Goal: Task Accomplishment & Management: Manage account settings

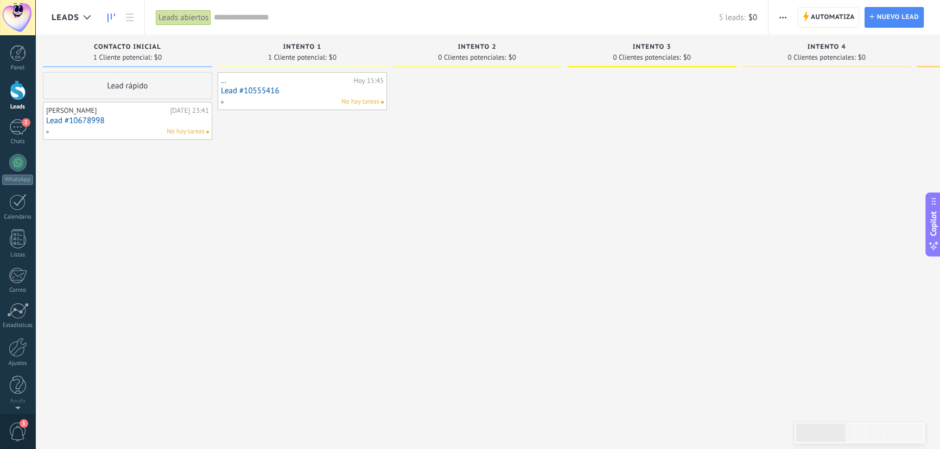
scroll to position [11, 0]
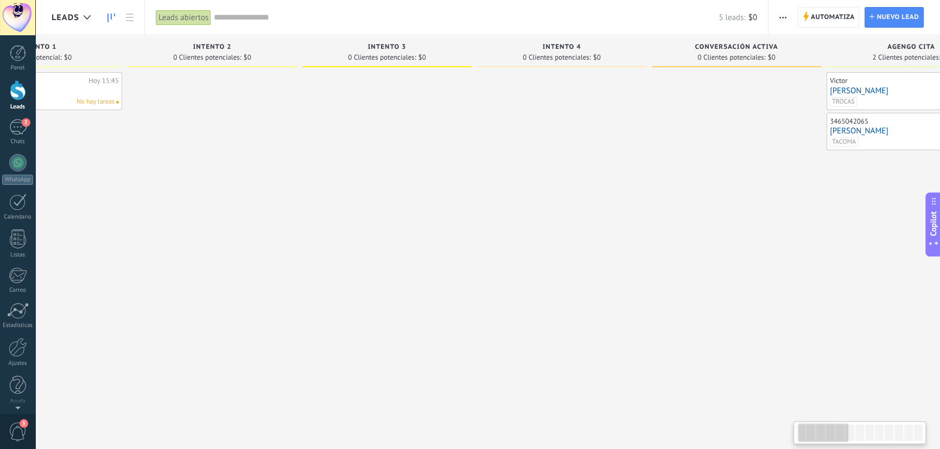
drag, startPoint x: 508, startPoint y: 186, endPoint x: 239, endPoint y: 174, distance: 269.5
click at [238, 174] on div at bounding box center [212, 226] width 169 height 308
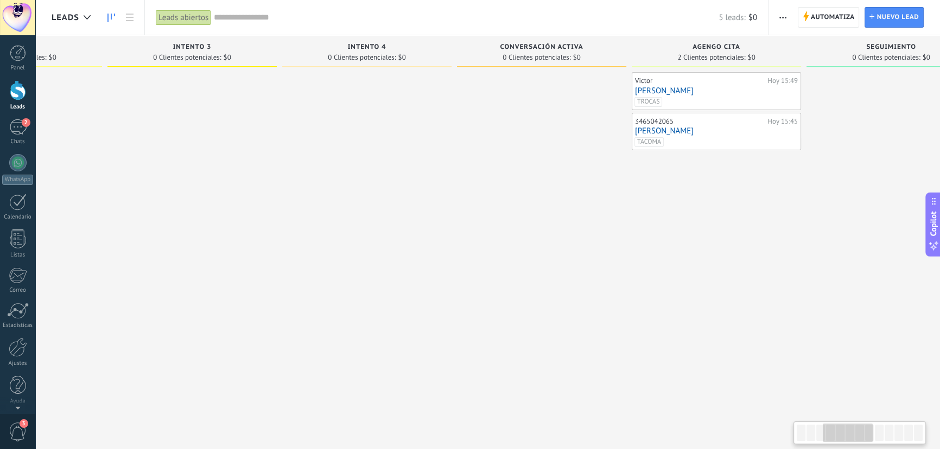
scroll to position [0, 492]
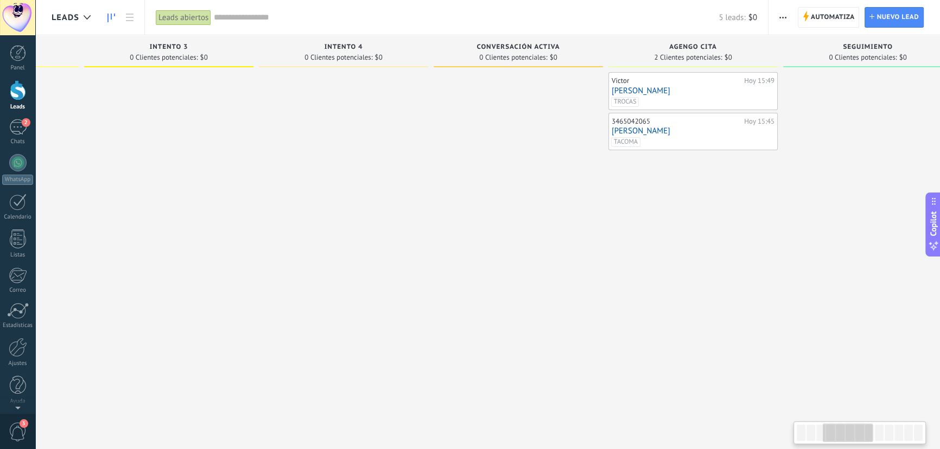
drag, startPoint x: 646, startPoint y: 190, endPoint x: 434, endPoint y: 179, distance: 211.9
click at [434, 179] on div at bounding box center [518, 226] width 169 height 308
click at [610, 213] on div "[PERSON_NAME][DATE] 15:49 [PERSON_NAME] [GEOGRAPHIC_DATA] 3465042065 [DATE] 15:…" at bounding box center [689, 226] width 169 height 308
click at [681, 138] on div "TACOMA [DATE]" at bounding box center [686, 142] width 159 height 10
click at [663, 135] on link "[PERSON_NAME]" at bounding box center [688, 130] width 163 height 9
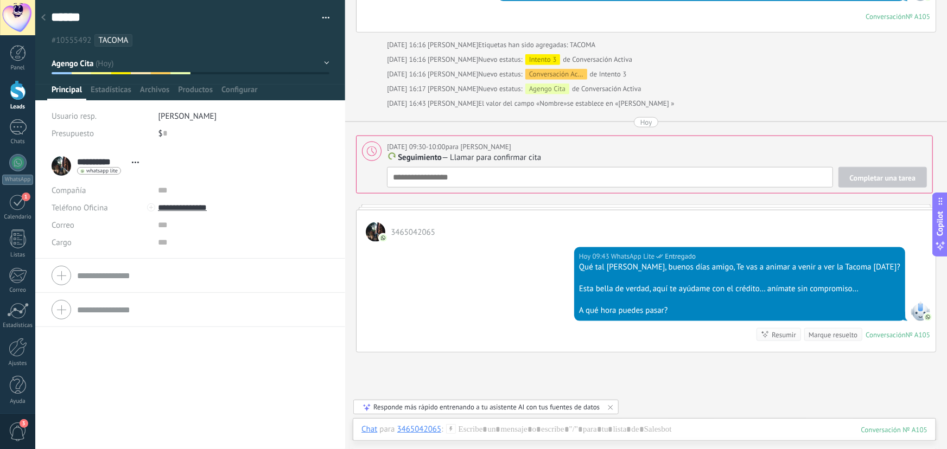
scroll to position [613, 0]
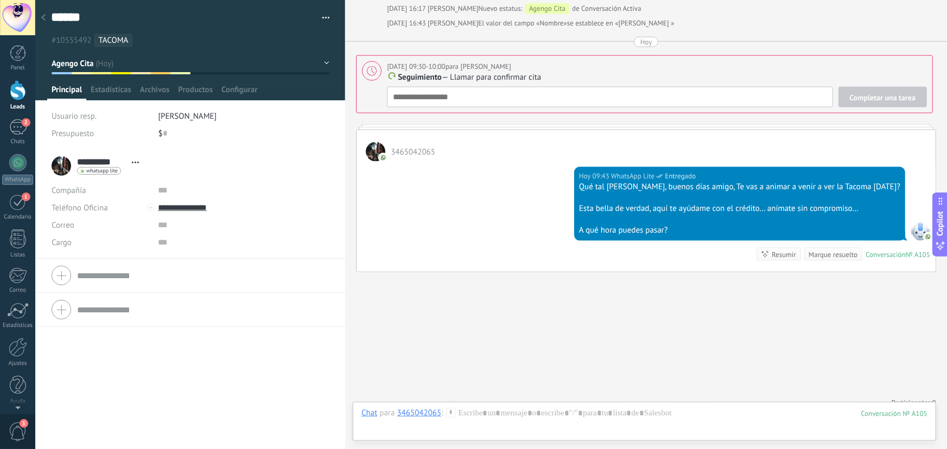
click at [18, 99] on div at bounding box center [18, 90] width 16 height 20
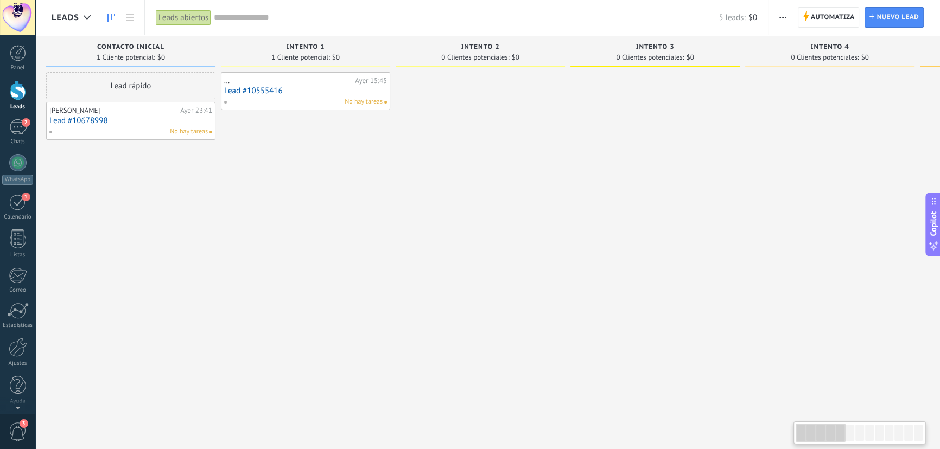
drag, startPoint x: 733, startPoint y: 210, endPoint x: 726, endPoint y: 210, distance: 7.1
click at [726, 210] on div at bounding box center [654, 226] width 169 height 308
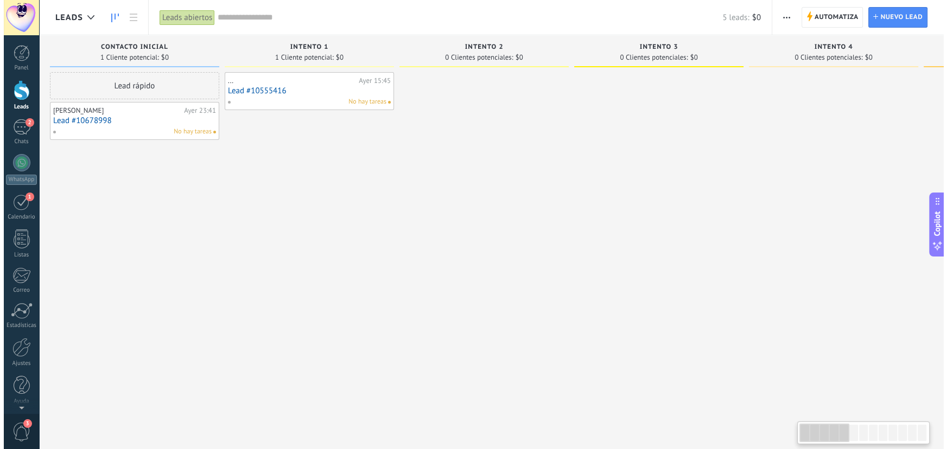
scroll to position [0, 6]
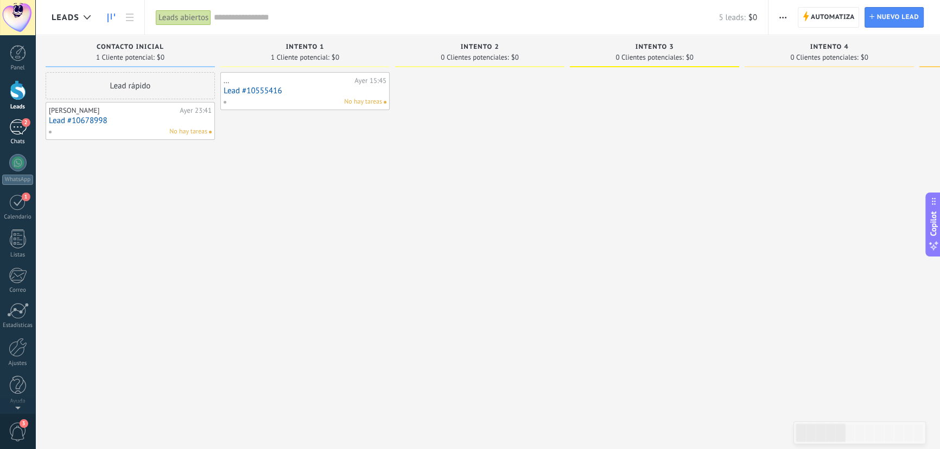
click at [12, 129] on div "2" at bounding box center [17, 127] width 17 height 16
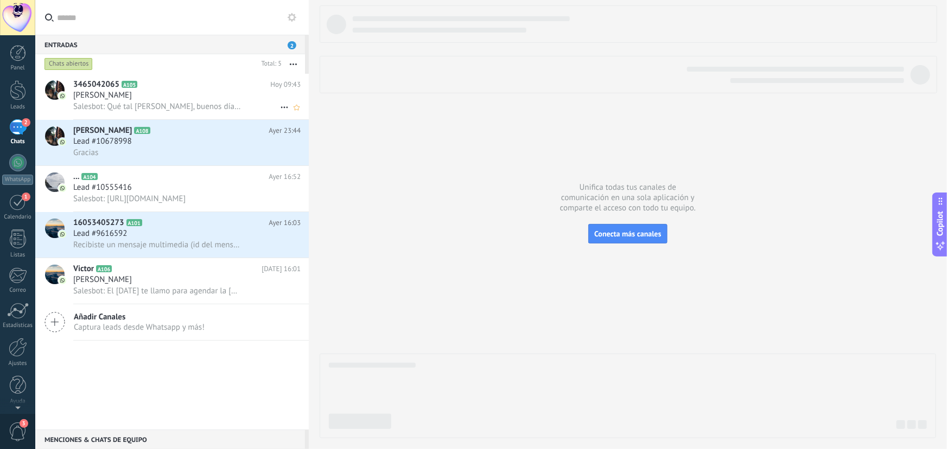
click at [196, 100] on div "[PERSON_NAME]" at bounding box center [186, 95] width 227 height 11
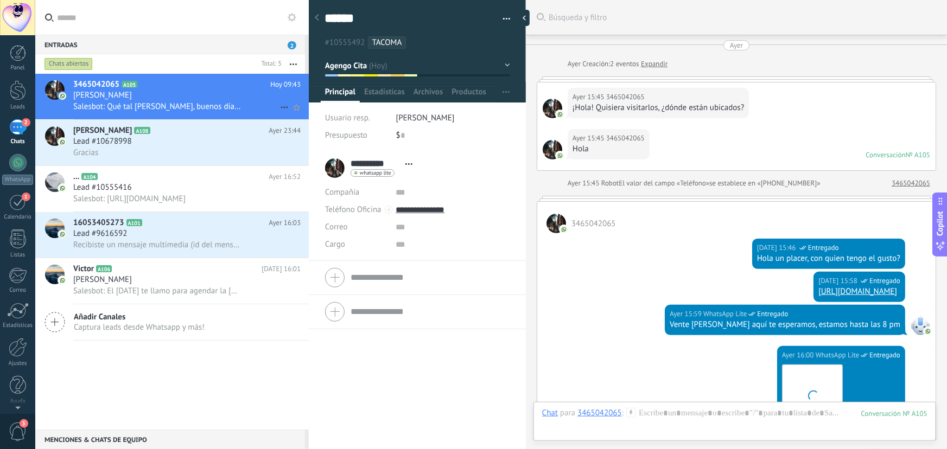
scroll to position [701, 0]
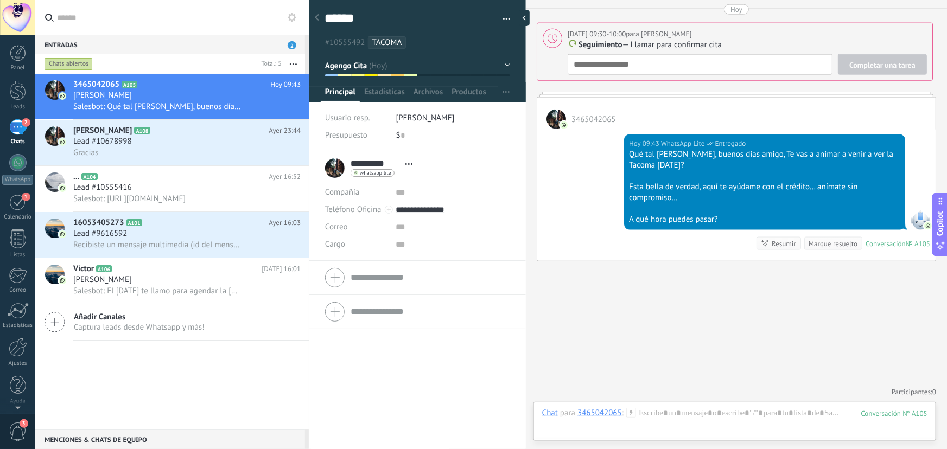
click at [506, 20] on span "button" at bounding box center [507, 21] width 8 height 2
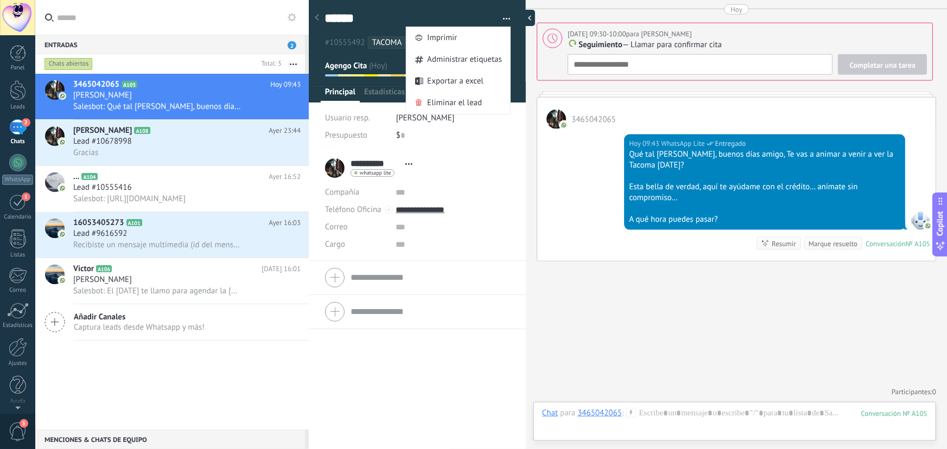
click at [527, 16] on div at bounding box center [527, 18] width 16 height 16
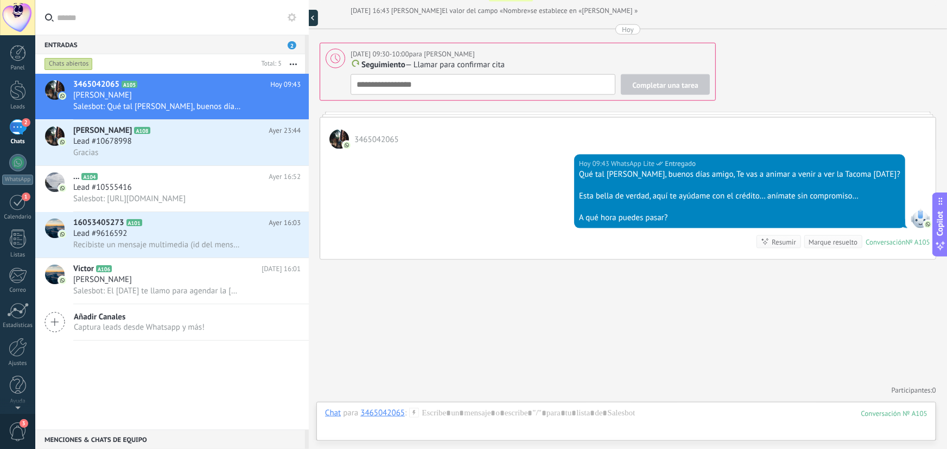
type textarea "******"
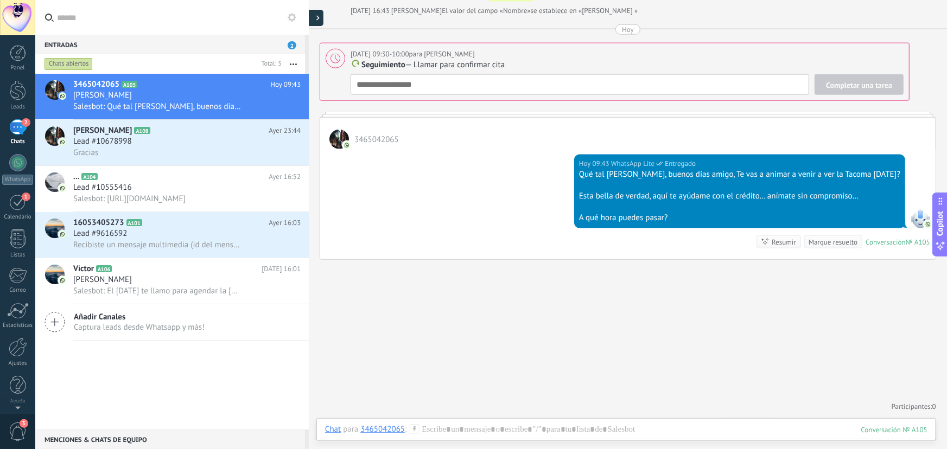
scroll to position [668, 0]
